Goal: Task Accomplishment & Management: Complete application form

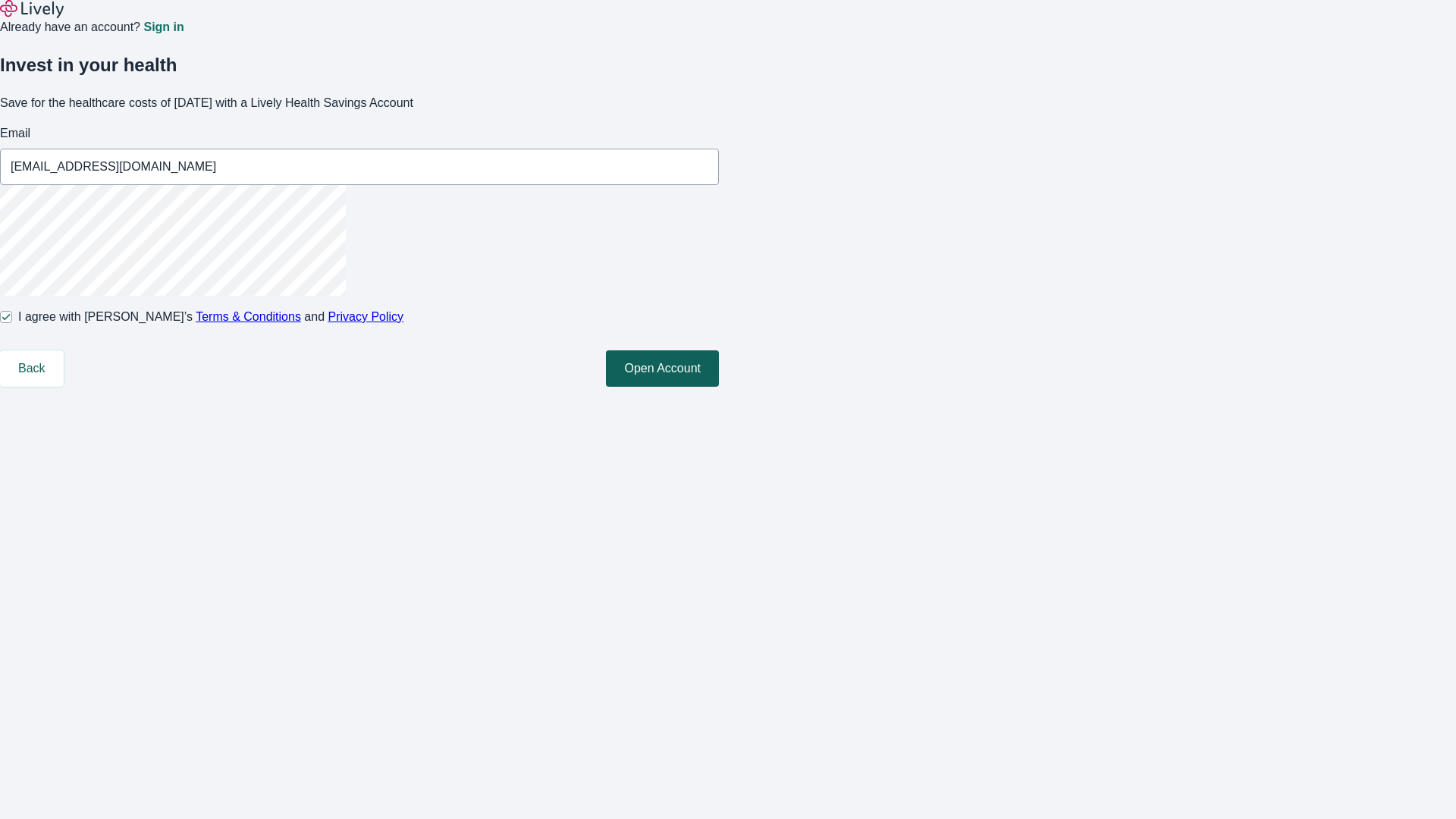
click at [719, 387] on button "Open Account" at bounding box center [662, 368] width 113 height 37
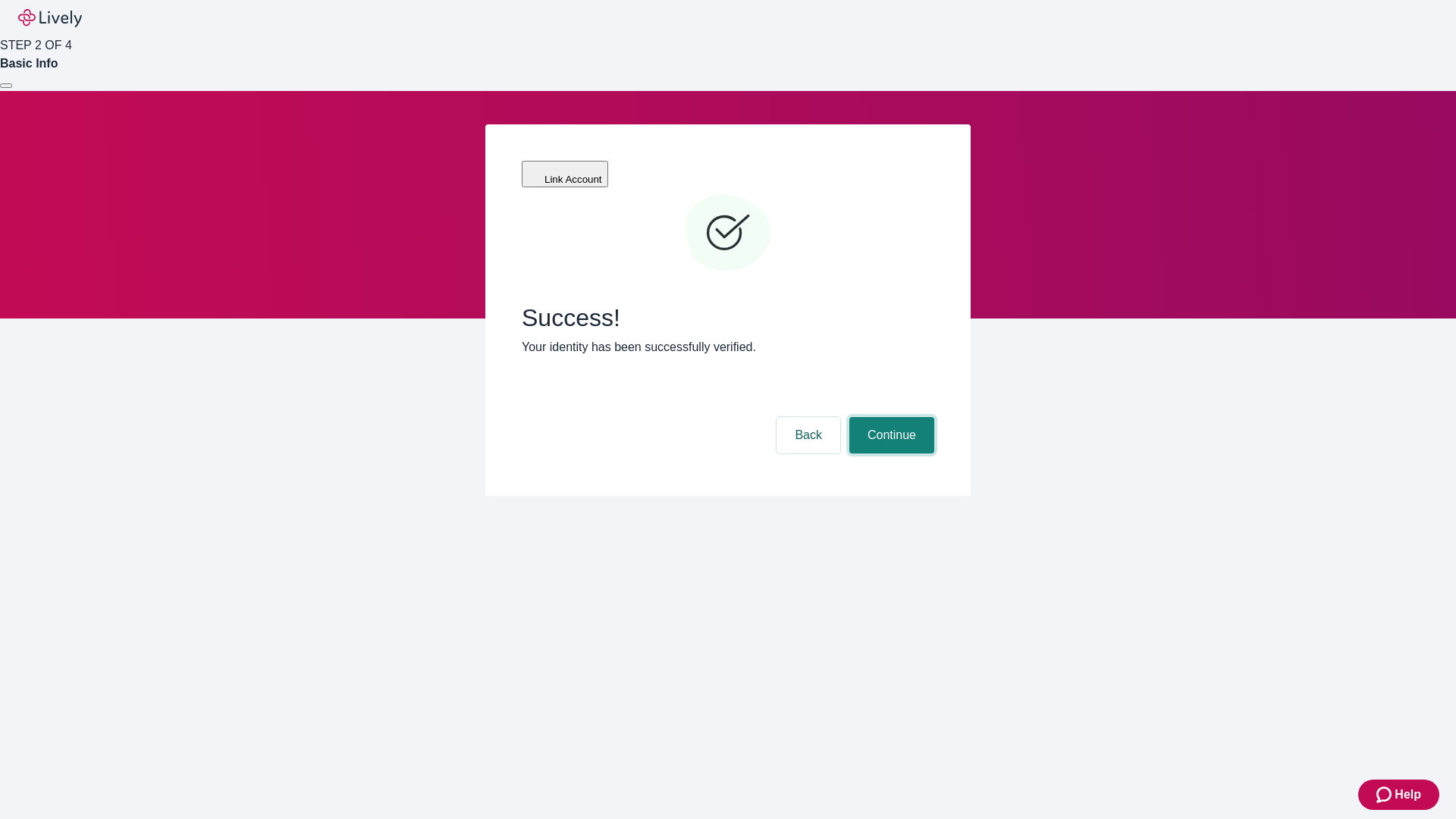
click at [890, 417] on button "Continue" at bounding box center [892, 435] width 85 height 37
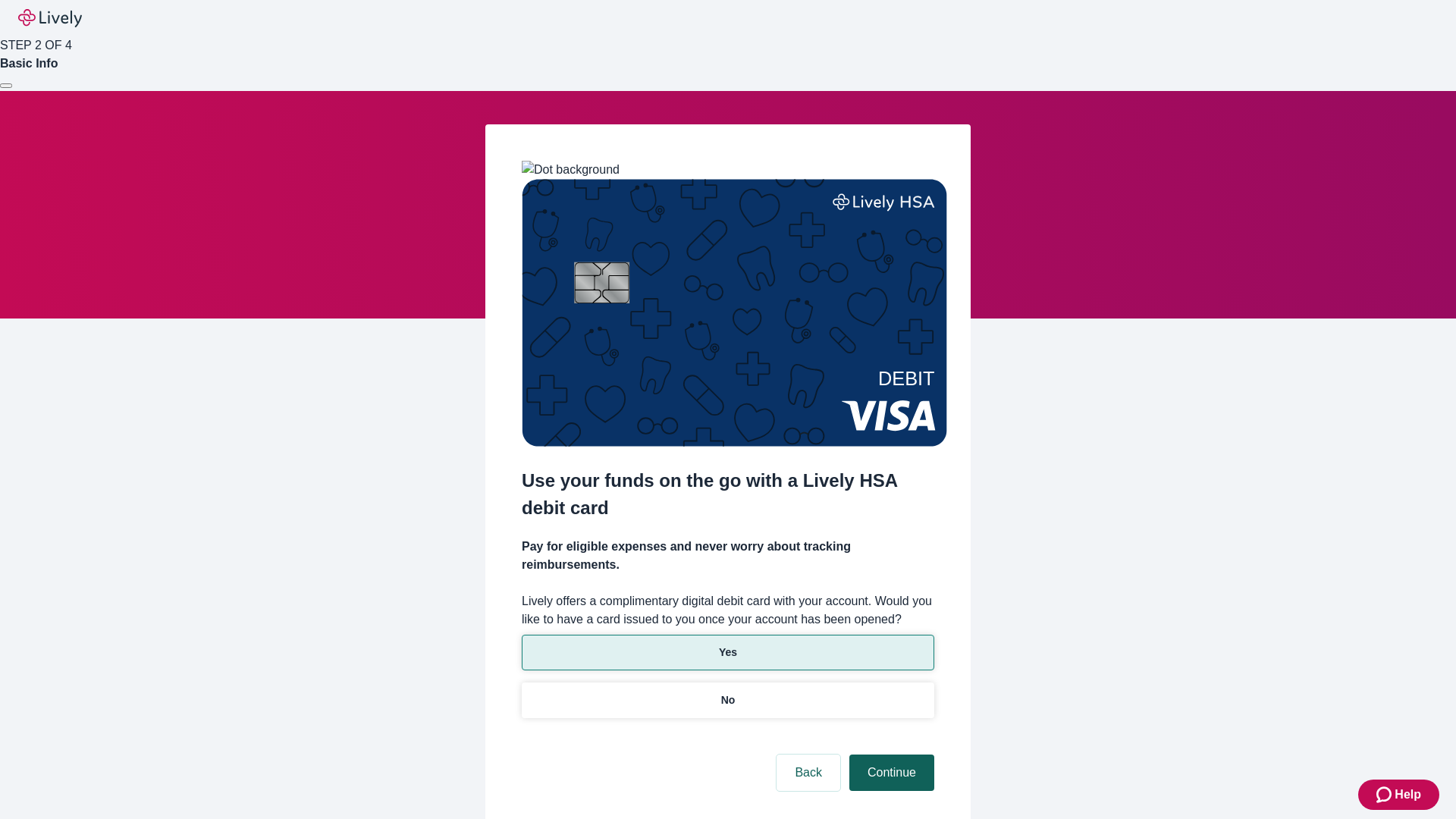
click at [728, 644] on p "Yes" at bounding box center [728, 652] width 18 height 16
click at [890, 754] on button "Continue" at bounding box center [892, 772] width 85 height 37
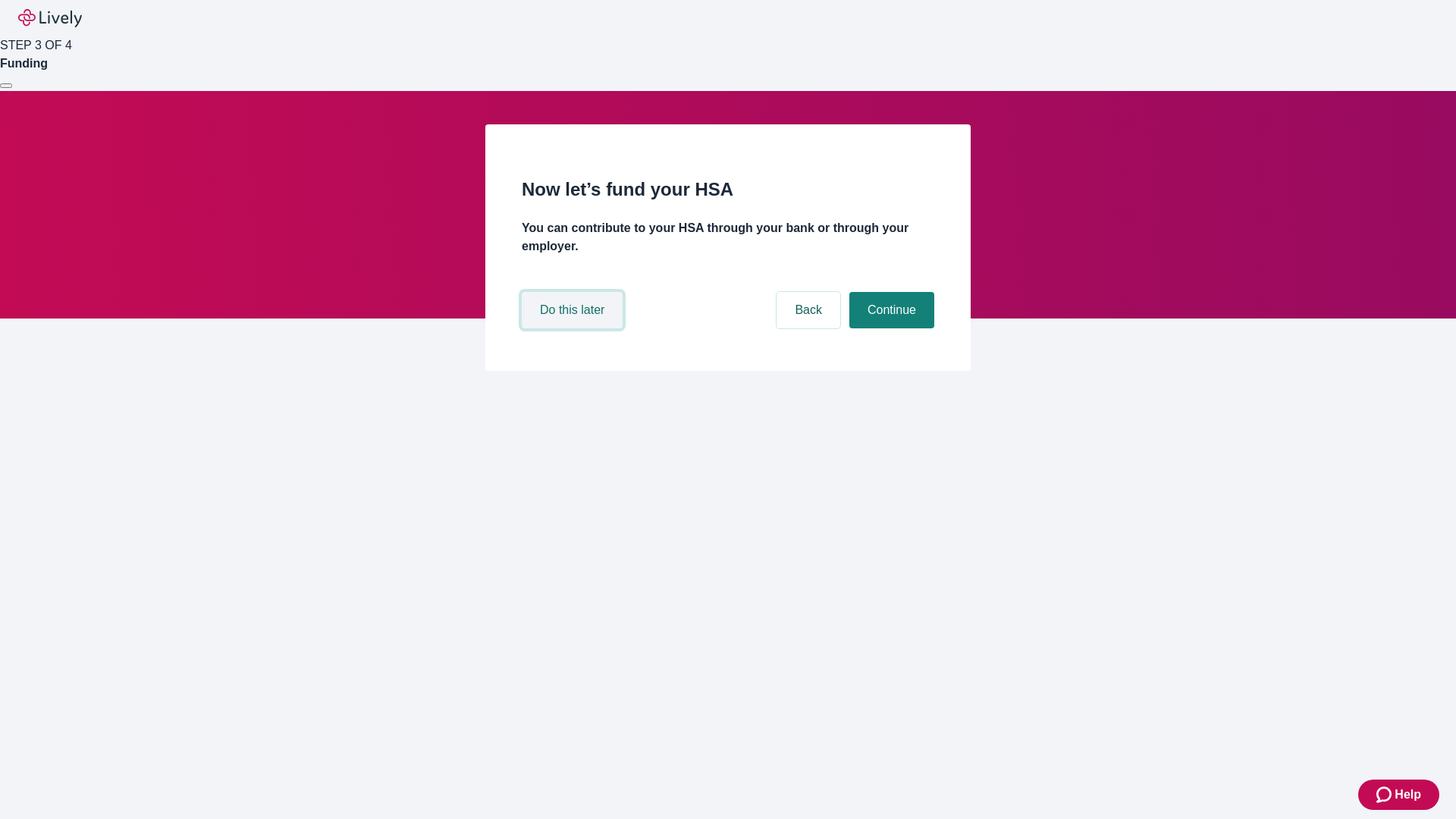
click at [574, 328] on button "Do this later" at bounding box center [572, 310] width 101 height 37
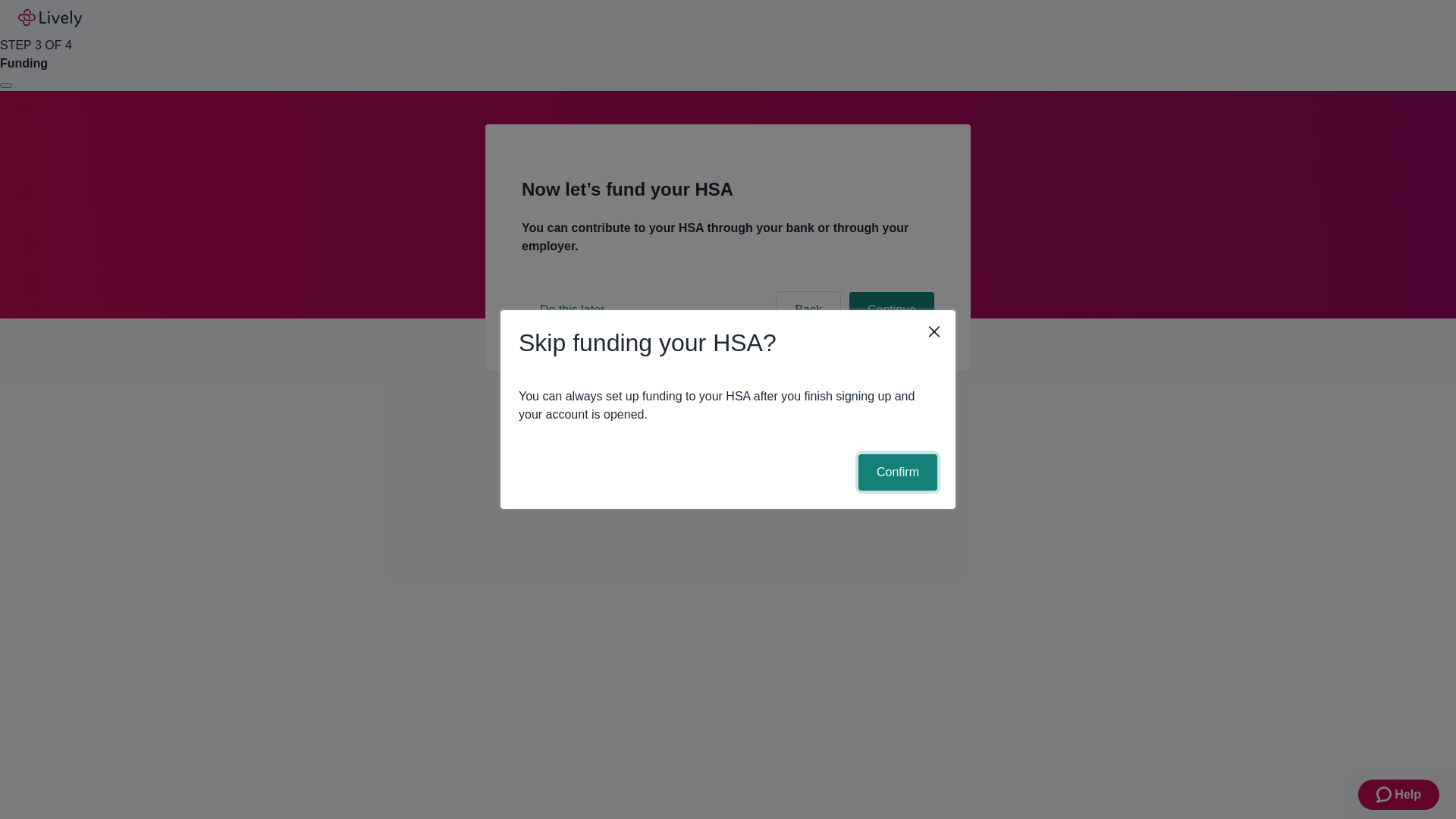
click at [895, 472] on button "Confirm" at bounding box center [898, 472] width 79 height 37
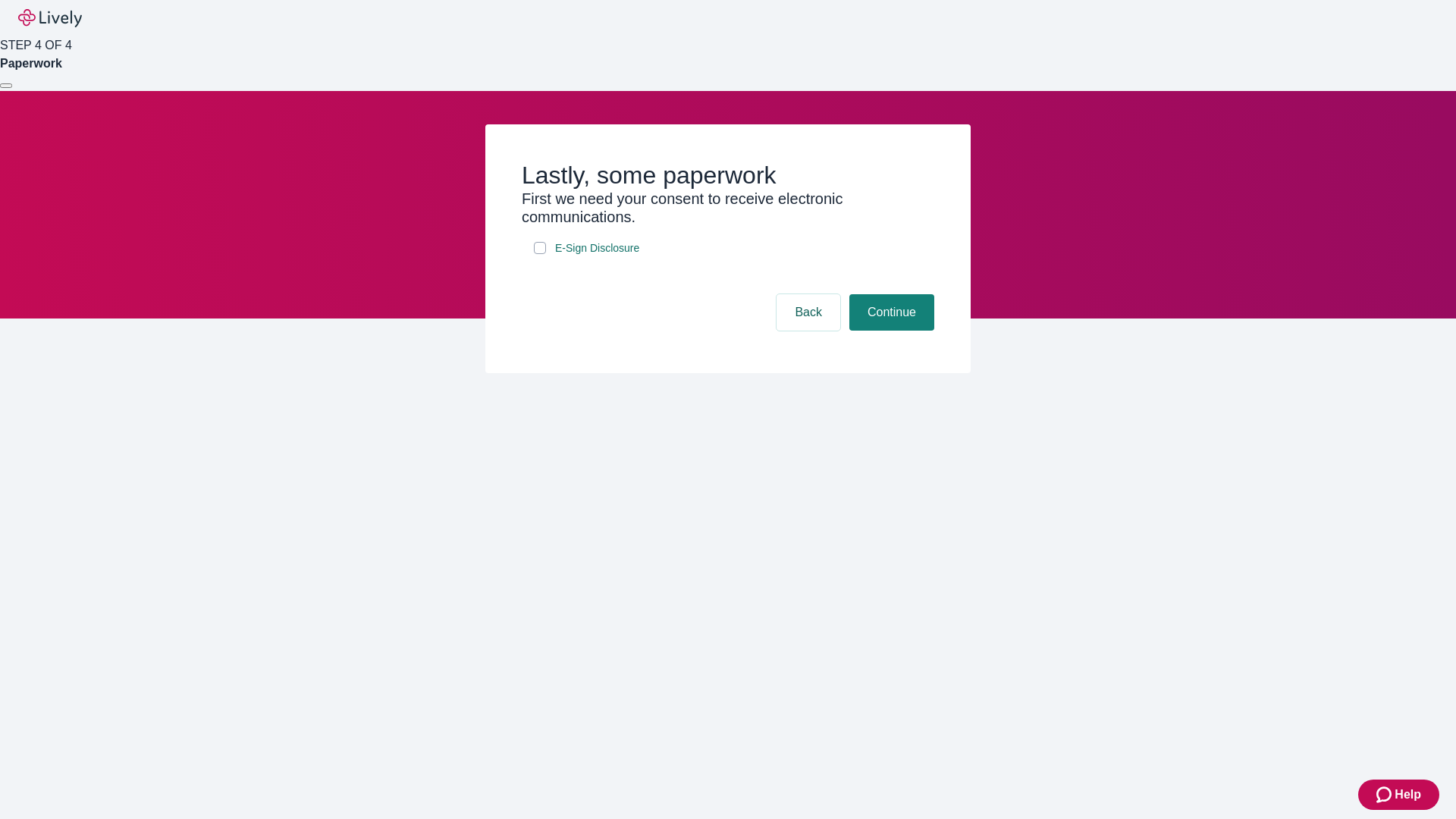
click at [540, 254] on input "E-Sign Disclosure" at bounding box center [540, 248] width 13 height 13
checkbox input "true"
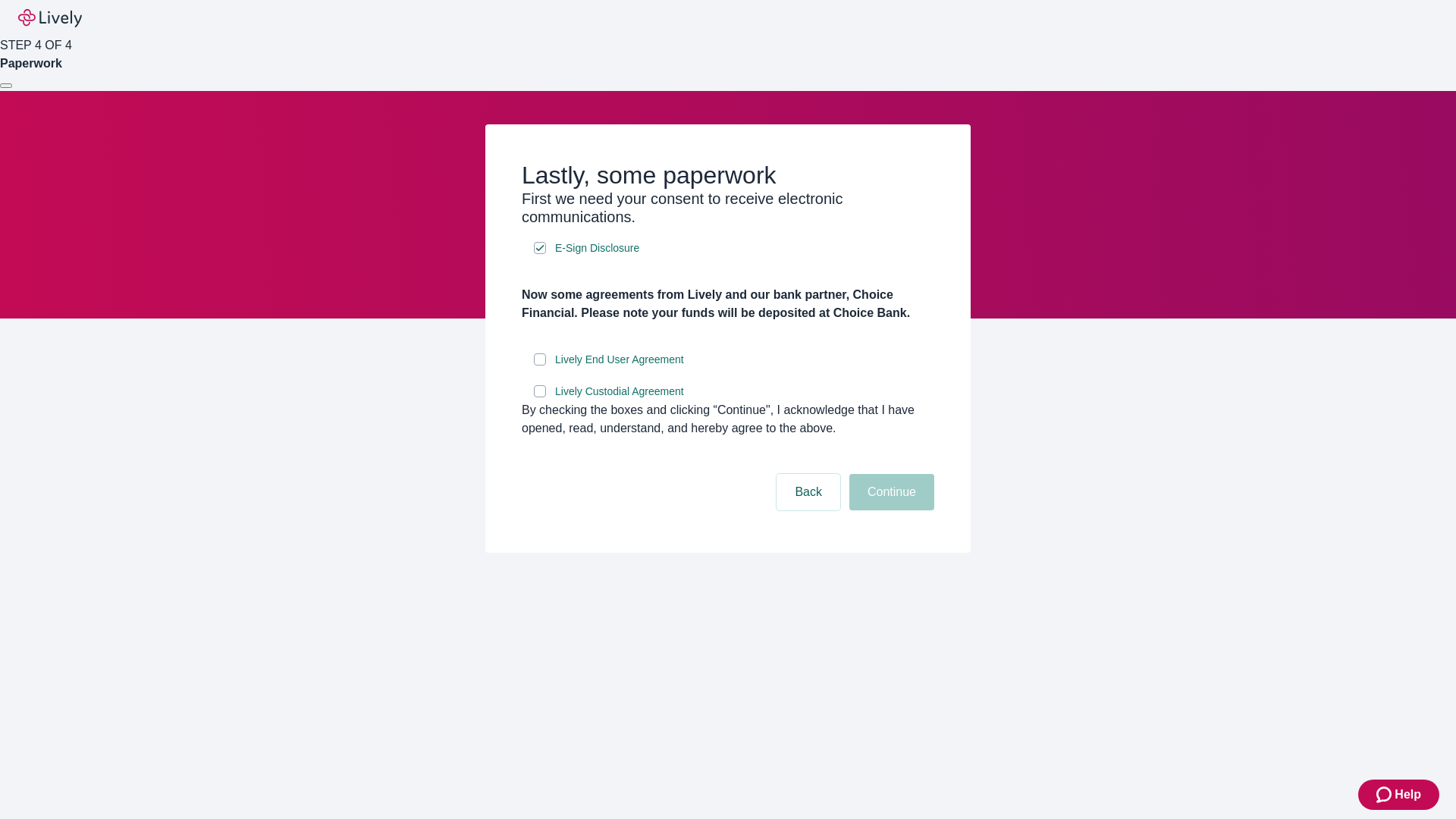
click at [540, 366] on input "Lively End User Agreement" at bounding box center [540, 359] width 13 height 13
checkbox input "true"
click at [540, 397] on input "Lively Custodial Agreement" at bounding box center [540, 392] width 13 height 13
checkbox input "true"
click at [890, 511] on button "Continue" at bounding box center [892, 492] width 85 height 37
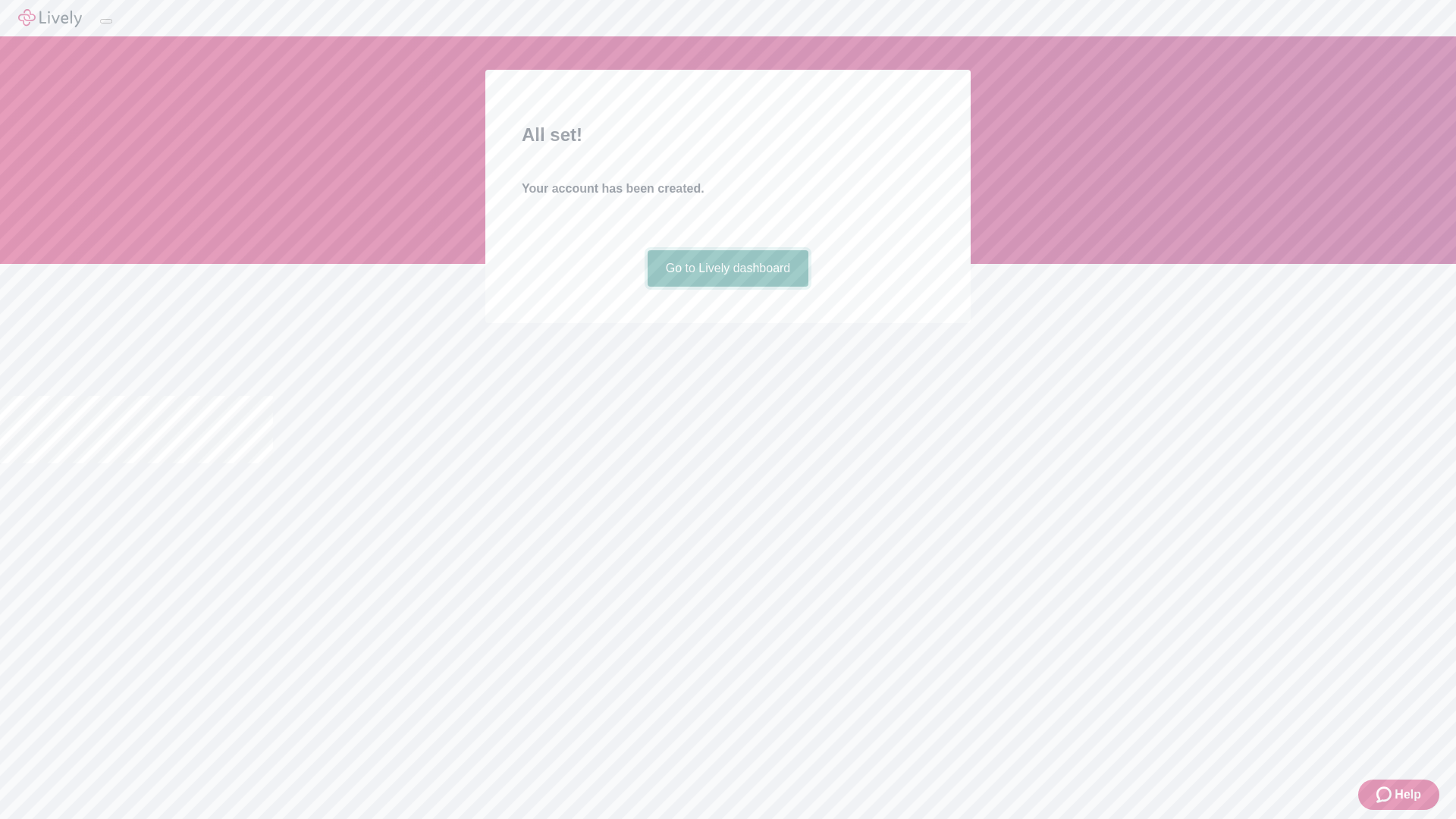
click at [728, 287] on link "Go to Lively dashboard" at bounding box center [728, 268] width 161 height 37
